Goal: Transaction & Acquisition: Purchase product/service

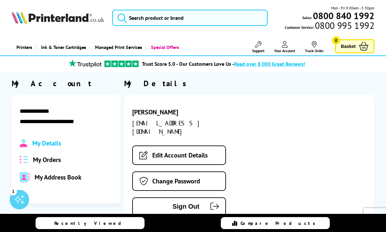
click at [62, 164] on div "My Orders" at bounding box center [66, 159] width 93 height 8
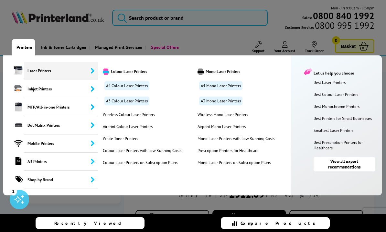
click at [172, 17] on div at bounding box center [193, 116] width 386 height 232
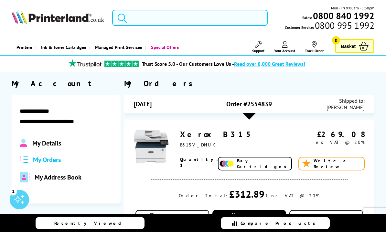
click at [173, 17] on input "search" at bounding box center [190, 18] width 156 height 16
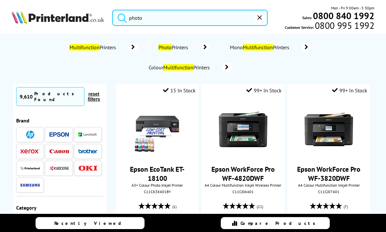
type input "photo"
click at [185, 49] on span "Photo Printers" at bounding box center [174, 47] width 34 height 6
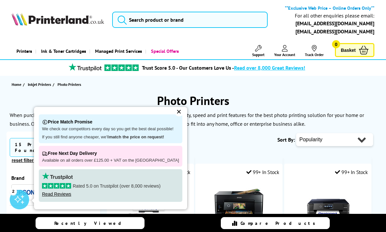
click at [175, 116] on div "✕" at bounding box center [179, 111] width 9 height 9
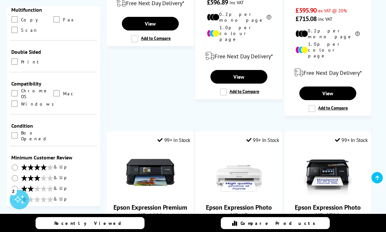
scroll to position [314, 0]
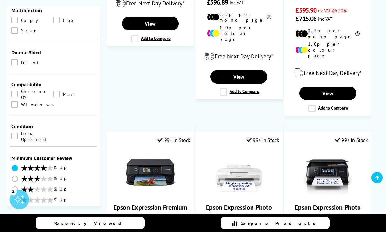
click at [14, 165] on span at bounding box center [15, 168] width 6 height 6
click at [21, 165] on input "radio" at bounding box center [21, 165] width 0 height 0
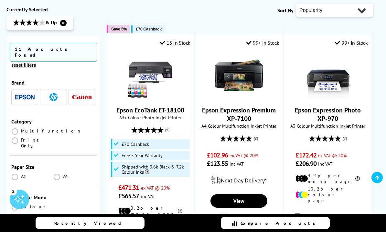
scroll to position [116, 0]
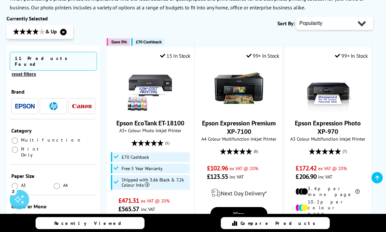
click at [22, 104] on img "button" at bounding box center [24, 106] width 19 height 5
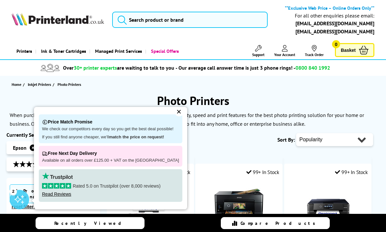
click at [176, 114] on div "✕" at bounding box center [179, 111] width 9 height 9
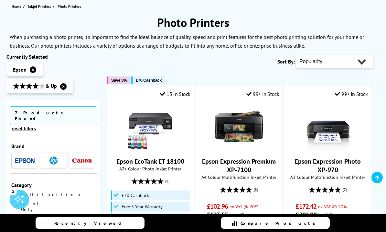
scroll to position [78, 0]
click at [52, 156] on img "button" at bounding box center [54, 160] width 8 height 8
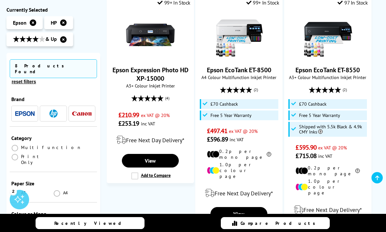
scroll to position [444, 0]
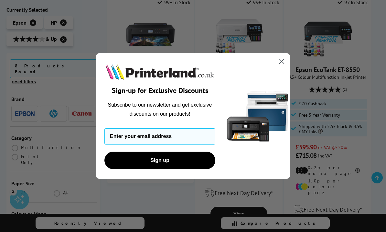
click at [283, 67] on circle "Close dialog" at bounding box center [282, 61] width 11 height 11
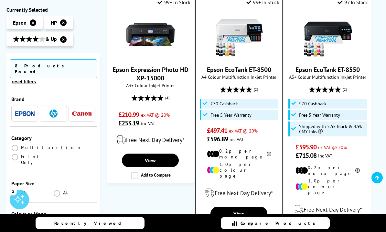
click at [224, 225] on label "Add to Compare" at bounding box center [239, 228] width 39 height 7
click at [0, 0] on input "Add to Compare" at bounding box center [0, 0] width 0 height 0
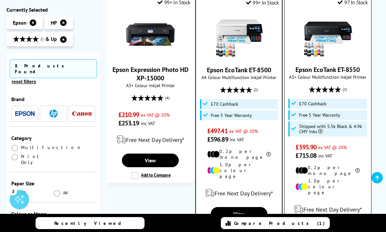
click at [0, 0] on input "Add to Compare" at bounding box center [0, 0] width 0 height 0
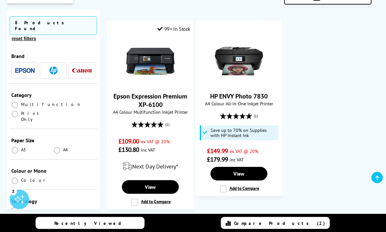
scroll to position [692, 0]
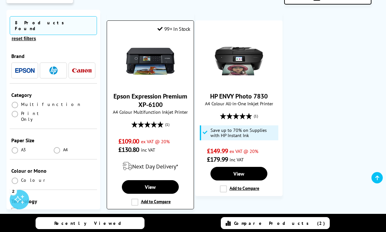
click at [137, 198] on label "Add to Compare" at bounding box center [150, 201] width 39 height 7
click at [0, 0] on input "Add to Compare" at bounding box center [0, 0] width 0 height 0
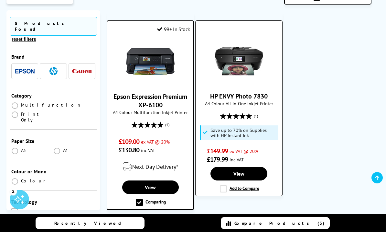
click at [223, 185] on label "Add to Compare" at bounding box center [239, 188] width 39 height 7
click at [0, 0] on input "Add to Compare" at bounding box center [0, 0] width 0 height 0
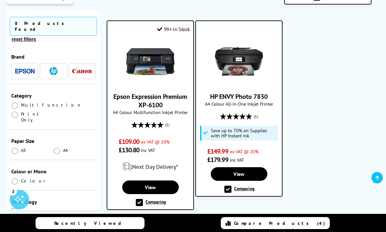
click at [285, 226] on span "Compare Products (4)" at bounding box center [279, 223] width 91 height 6
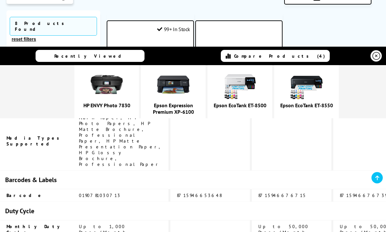
scroll to position [1534, 0]
click at [267, 108] on link "Epson EcoTank ET-8500" at bounding box center [240, 105] width 53 height 6
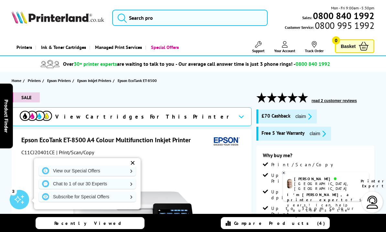
click at [134, 163] on div "✕" at bounding box center [132, 162] width 9 height 9
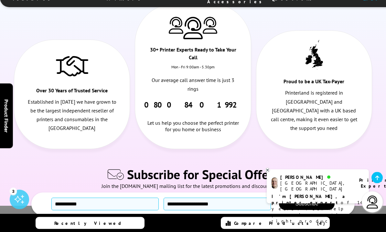
scroll to position [4028, 0]
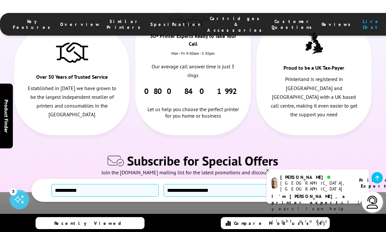
click at [268, 173] on icon at bounding box center [268, 170] width 4 height 5
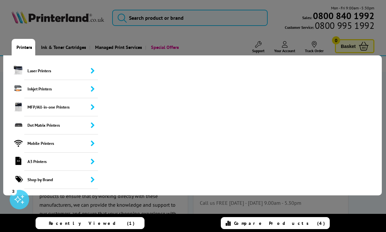
click at [215, 18] on div at bounding box center [193, 116] width 386 height 232
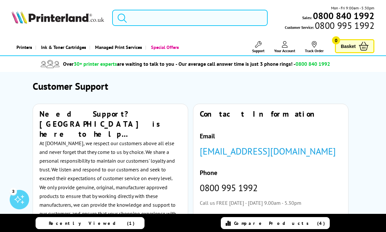
click at [225, 15] on input "search" at bounding box center [190, 18] width 156 height 16
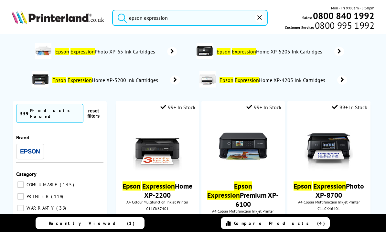
type input "epson expression"
click at [120, 16] on button "submit" at bounding box center [121, 17] width 16 height 14
click at [195, 15] on input "epson expression" at bounding box center [190, 18] width 156 height 16
click at [120, 16] on button "submit" at bounding box center [121, 17] width 16 height 14
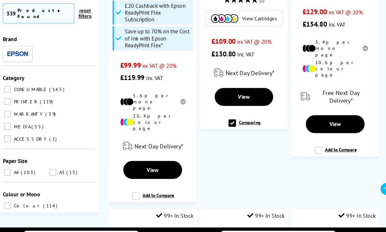
scroll to position [232, 0]
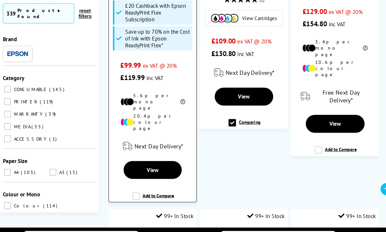
click at [138, 181] on label "Add to Compare" at bounding box center [157, 187] width 39 height 12
click at [0, 0] on input "Add to Compare" at bounding box center [0, 0] width 0 height 0
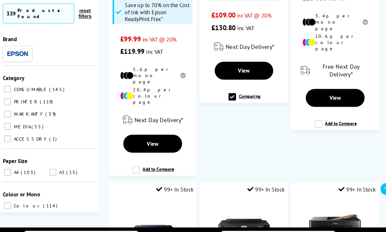
scroll to position [256, 0]
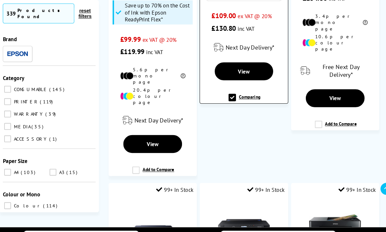
click at [237, 88] on label "Comparing" at bounding box center [244, 94] width 30 height 12
click at [0, 0] on input "Comparing" at bounding box center [0, 0] width 0 height 0
click at [240, 88] on label "Add to Compare" at bounding box center [243, 94] width 39 height 12
click at [0, 0] on input "Add to Compare" at bounding box center [0, 0] width 0 height 0
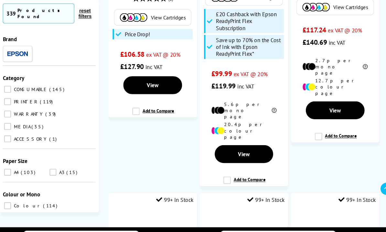
scroll to position [1467, 0]
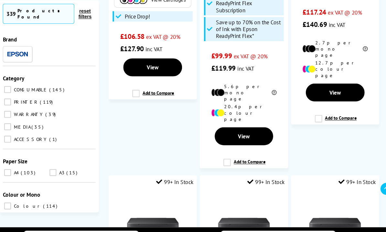
click at [274, 226] on span "Compare Products (4)" at bounding box center [279, 223] width 91 height 6
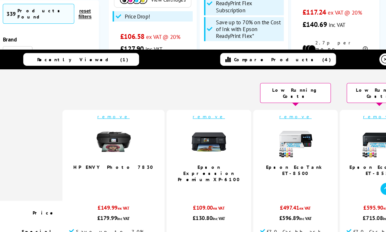
click at [356, 106] on link "remove" at bounding box center [371, 109] width 30 height 6
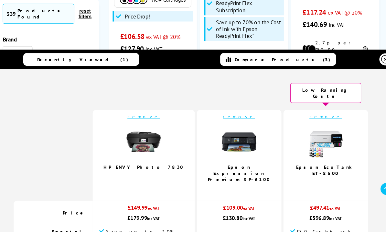
click at [149, 106] on link "remove" at bounding box center [149, 109] width 30 height 6
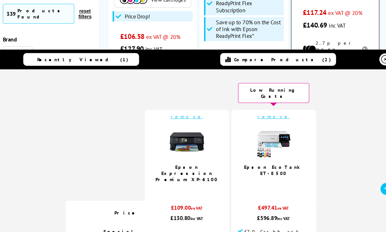
click at [316, 79] on link "View" at bounding box center [329, 87] width 55 height 17
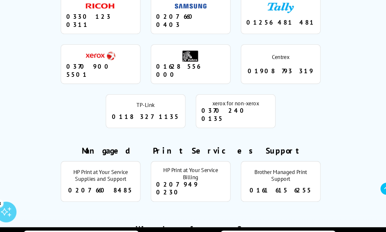
scroll to position [859, 0]
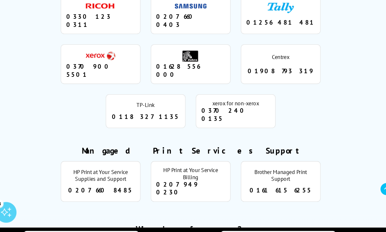
click at [210, 88] on li "xerox for non-xerox 0370 240 0135" at bounding box center [235, 104] width 75 height 32
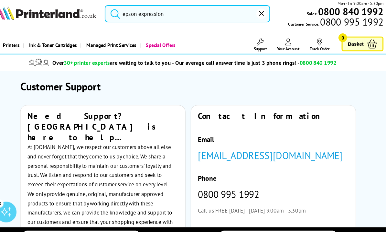
scroll to position [0, 0]
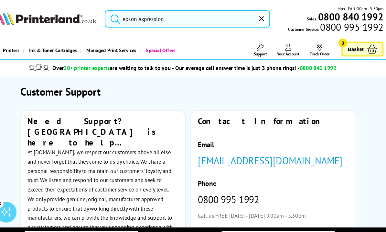
click at [217, 61] on span "- Our average call answer time is just 3 phone rings! - 0800 840 1992" at bounding box center [253, 64] width 155 height 6
click at [240, 50] on li "Support Technical Support Customer Support Track Order Sign Out Your Account Ab…" at bounding box center [252, 47] width 25 height 12
click at [214, 64] on span "- Our average call answer time is just 3 phone rings! - 0800 840 1992" at bounding box center [253, 64] width 155 height 6
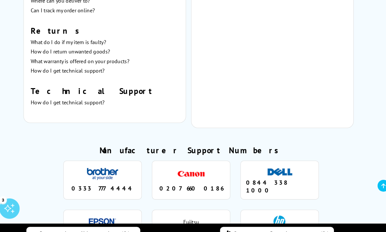
scroll to position [513, 0]
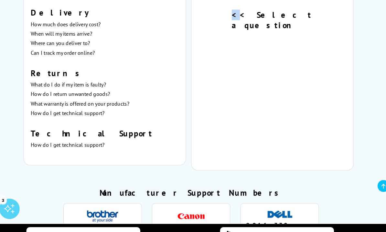
scroll to position [472, 0]
click at [267, 73] on div "<< Select a question You can place an order directly via this website by adding…" at bounding box center [271, 19] width 156 height 287
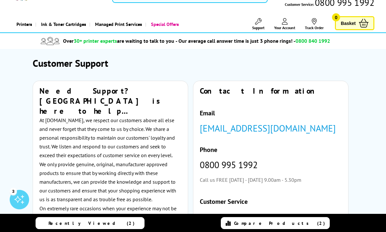
scroll to position [0, 0]
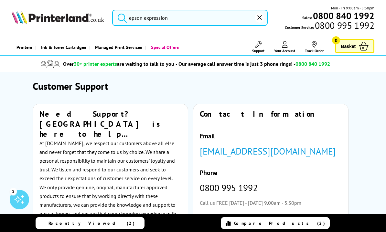
click at [201, 21] on input "epson expression" at bounding box center [190, 18] width 156 height 16
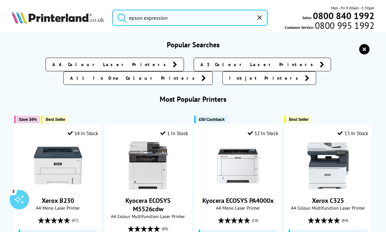
click at [120, 16] on button "submit" at bounding box center [121, 17] width 16 height 14
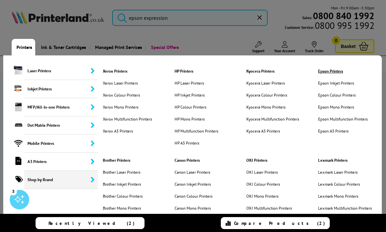
click at [339, 72] on link "Epson Printers" at bounding box center [350, 71] width 67 height 6
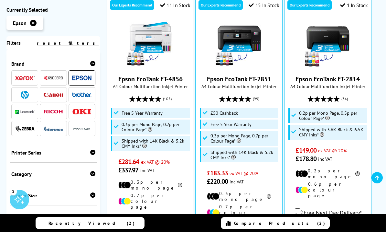
scroll to position [233, 0]
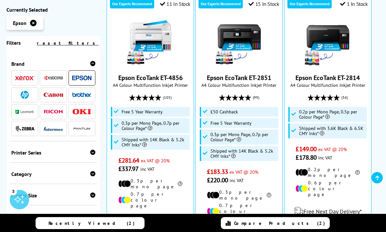
click at [97, 153] on div "Printer Series Workforce Workforce Pro SureColor EcoTank Expression Photo Expre…" at bounding box center [53, 151] width 87 height 21
click at [93, 155] on icon at bounding box center [92, 152] width 5 height 5
click at [14, 207] on link "Expression Photo" at bounding box center [41, 214] width 61 height 14
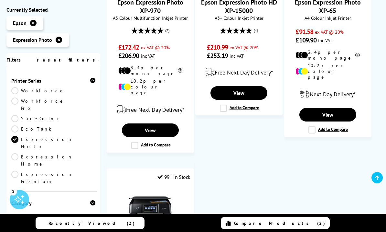
click at [17, 171] on link "Expression Premium" at bounding box center [41, 178] width 61 height 14
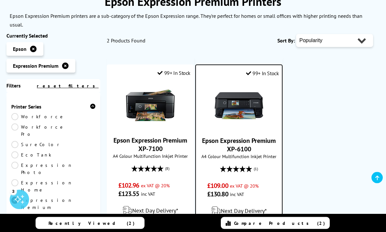
scroll to position [95, 0]
click at [12, 162] on link "Expression Photo" at bounding box center [41, 169] width 61 height 14
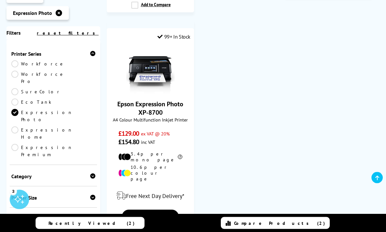
scroll to position [374, 0]
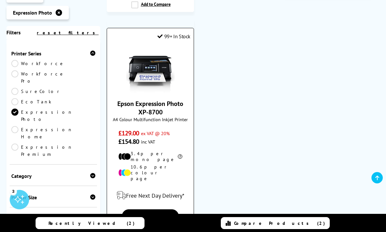
click at [133, 228] on label "Add to Compare" at bounding box center [150, 231] width 39 height 7
click at [0, 0] on input "Add to Compare" at bounding box center [0, 0] width 0 height 0
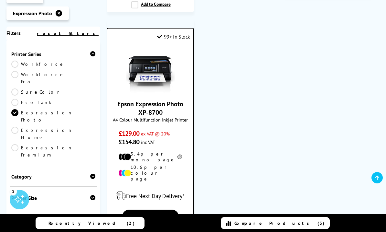
click at [279, 226] on span "Compare Products (3)" at bounding box center [280, 223] width 90 height 6
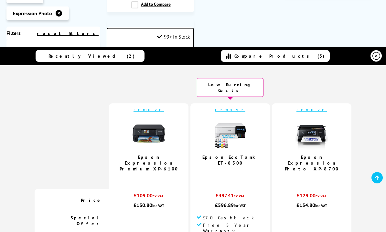
click at [164, 108] on link "remove" at bounding box center [149, 109] width 30 height 6
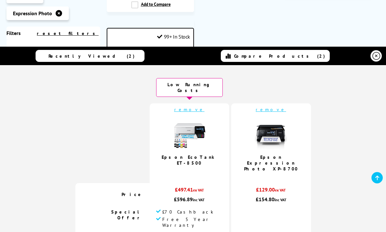
click at [196, 110] on link "remove" at bounding box center [189, 109] width 30 height 6
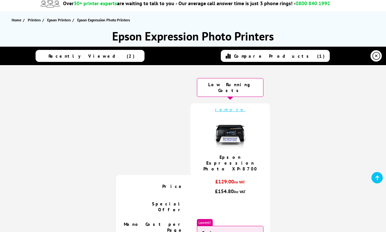
scroll to position [60, 0]
click at [374, 58] on icon at bounding box center [377, 56] width 8 height 8
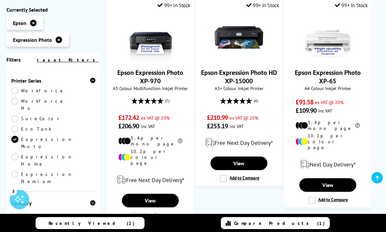
scroll to position [163, 0]
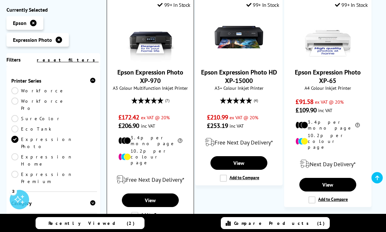
click at [134, 212] on label "Add to Compare" at bounding box center [150, 215] width 39 height 7
click at [0, 0] on input "Add to Compare" at bounding box center [0, 0] width 0 height 0
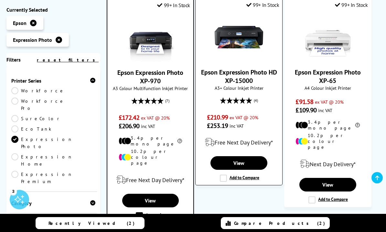
click at [226, 178] on label "Add to Compare" at bounding box center [239, 177] width 39 height 7
click at [0, 0] on input "Add to Compare" at bounding box center [0, 0] width 0 height 0
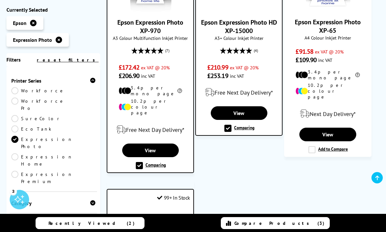
scroll to position [213, 0]
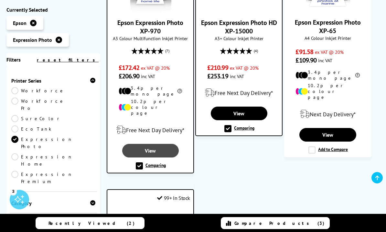
click at [156, 144] on link "View" at bounding box center [150, 151] width 57 height 14
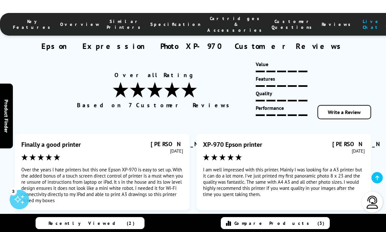
scroll to position [3751, 0]
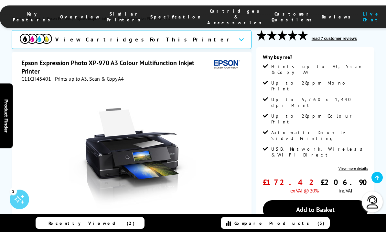
scroll to position [62, 0]
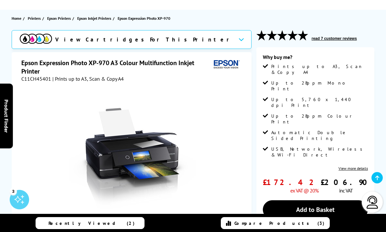
click at [273, 226] on span "Compare Products (3)" at bounding box center [280, 223] width 90 height 6
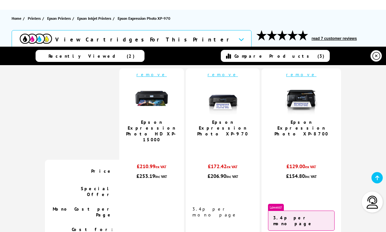
scroll to position [35, 0]
click at [308, 124] on link "Epson Expression Photo XP-8700" at bounding box center [302, 127] width 54 height 17
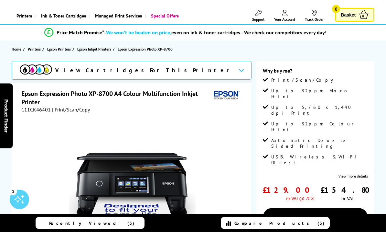
click at [358, 174] on link "View more details" at bounding box center [353, 176] width 29 height 5
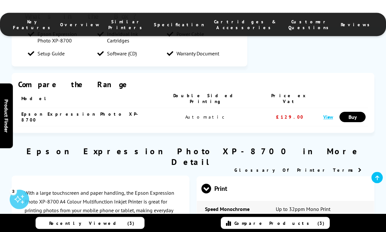
scroll to position [720, 0]
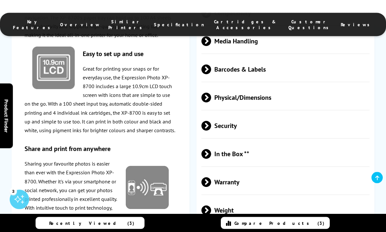
click at [236, 162] on span "In the Box **" at bounding box center [286, 154] width 169 height 24
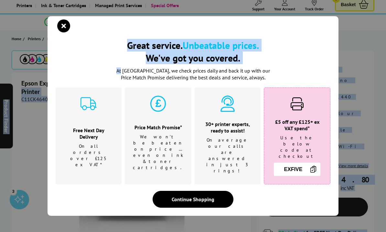
scroll to position [0, 0]
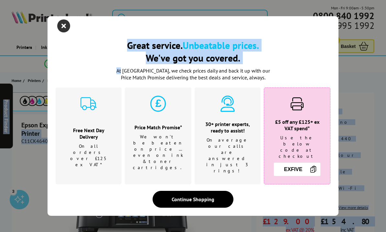
click at [65, 32] on icon "close modal" at bounding box center [63, 25] width 13 height 13
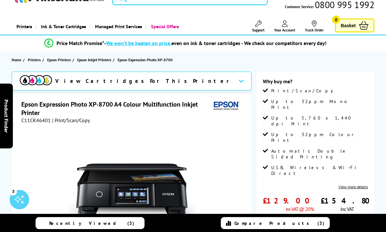
scroll to position [23, 0]
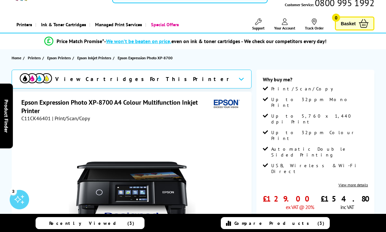
click at [333, 217] on link "Add to Basket" at bounding box center [315, 226] width 105 height 19
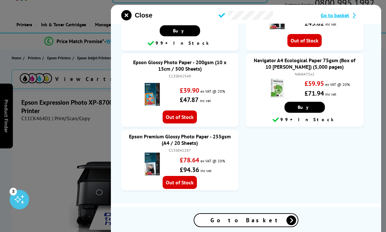
scroll to position [1334, 0]
click at [130, 18] on icon "close modal" at bounding box center [126, 15] width 10 height 10
